Goal: Information Seeking & Learning: Check status

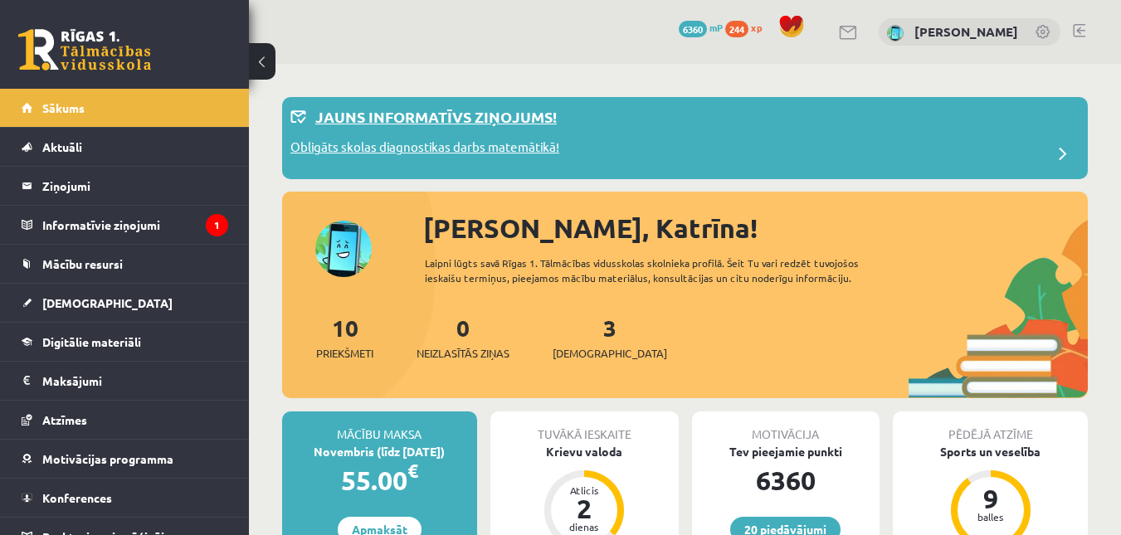
click at [482, 156] on p "Obligāts skolas diagnostikas darbs matemātikā!" at bounding box center [425, 149] width 269 height 23
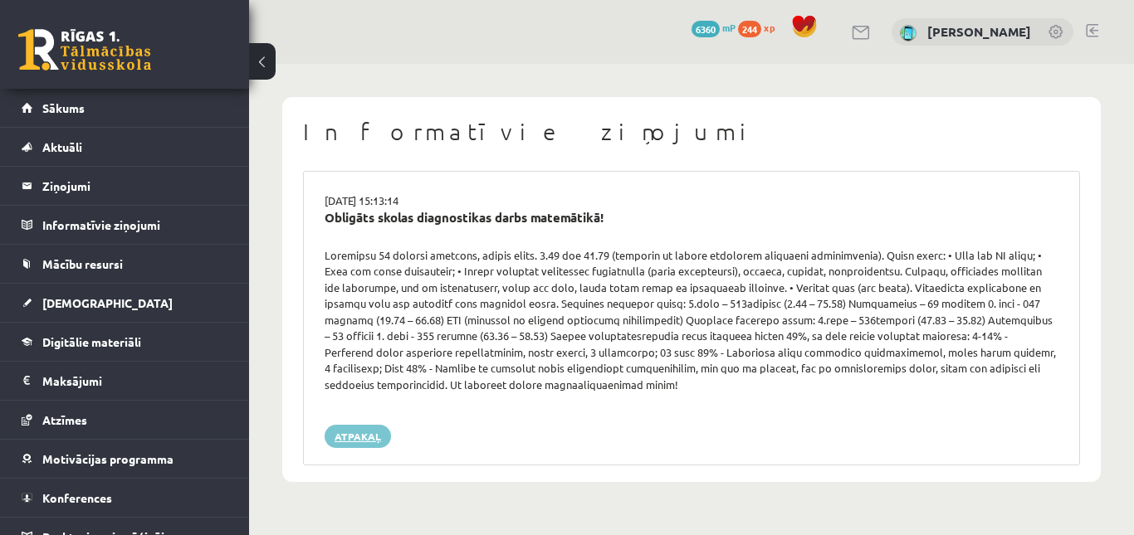
click at [368, 448] on link "Atpakaļ" at bounding box center [358, 436] width 66 height 23
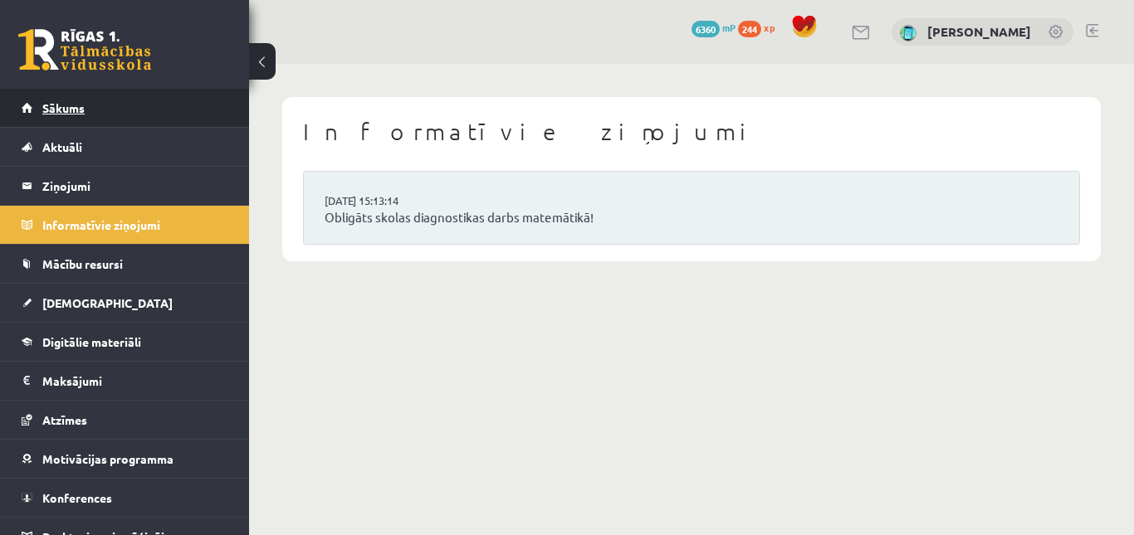
click at [64, 106] on span "Sākums" at bounding box center [63, 107] width 42 height 15
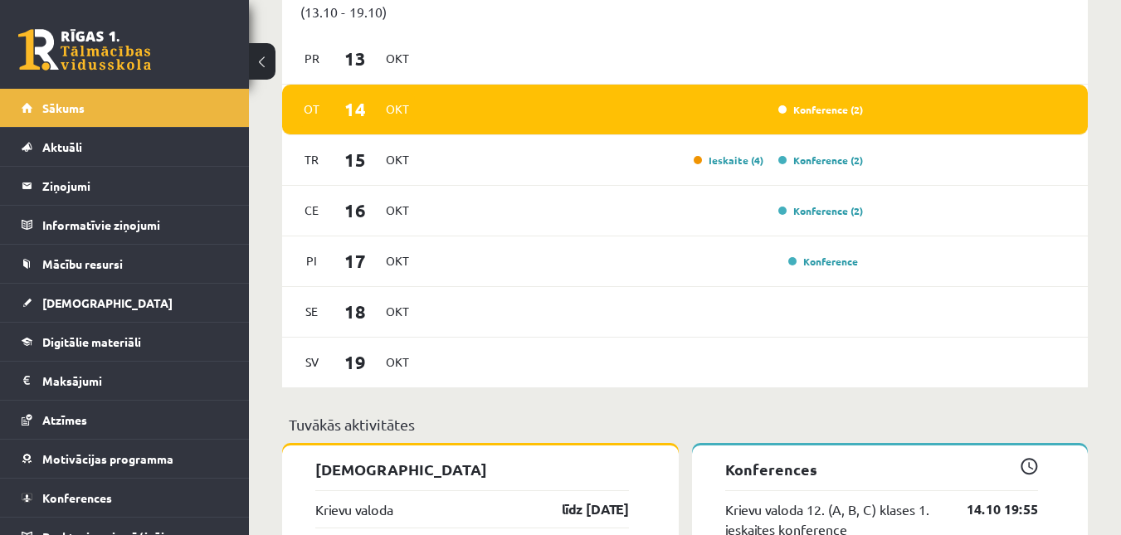
scroll to position [913, 0]
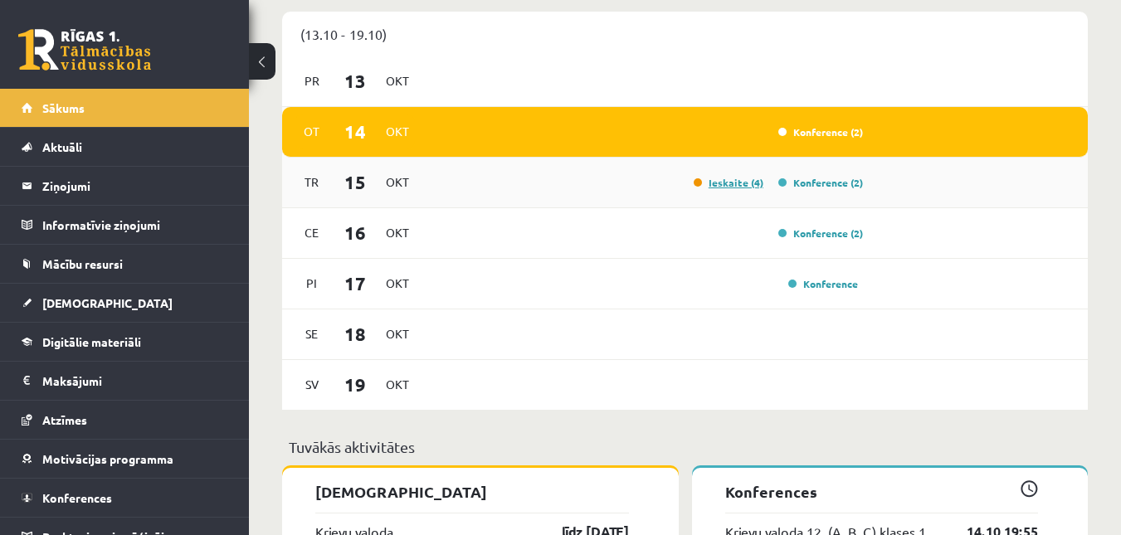
click at [748, 183] on link "Ieskaite (4)" at bounding box center [729, 182] width 70 height 13
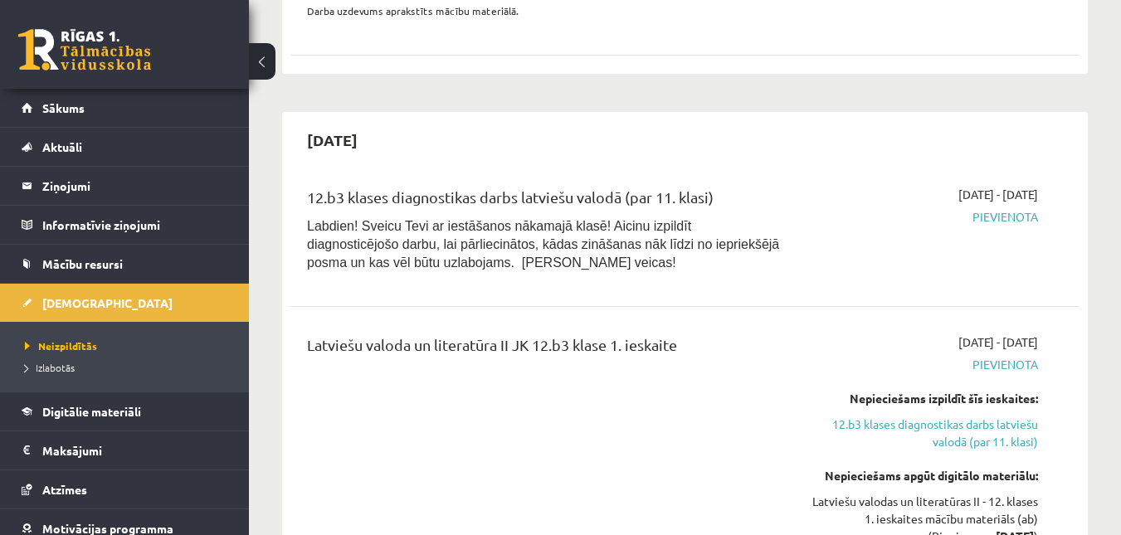
scroll to position [913, 0]
